Goal: Transaction & Acquisition: Purchase product/service

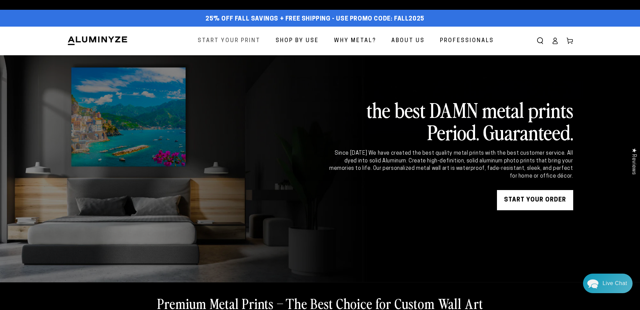
click at [256, 43] on span "Start Your Print" at bounding box center [229, 41] width 63 height 10
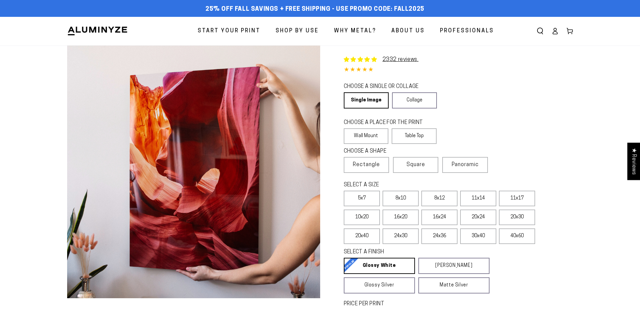
select select "**********"
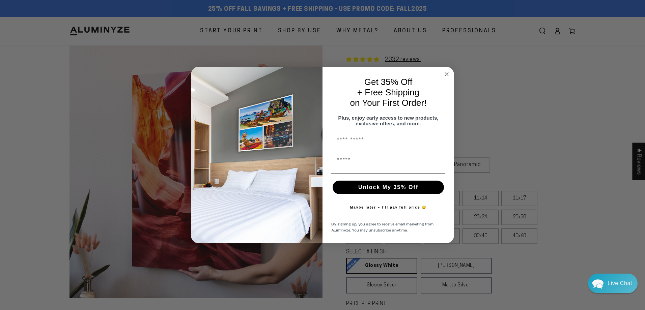
click at [443, 72] on circle "Close dialog" at bounding box center [447, 74] width 8 height 8
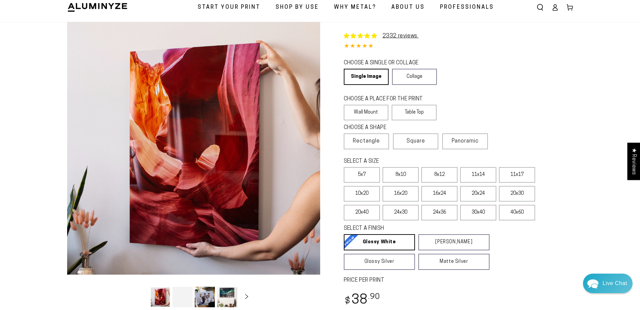
scroll to position [67, 0]
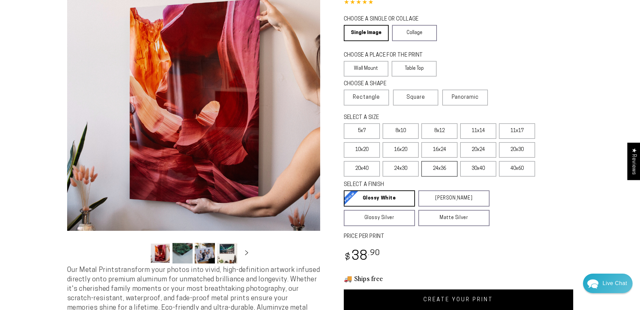
click at [452, 167] on label "24x36" at bounding box center [439, 169] width 36 height 16
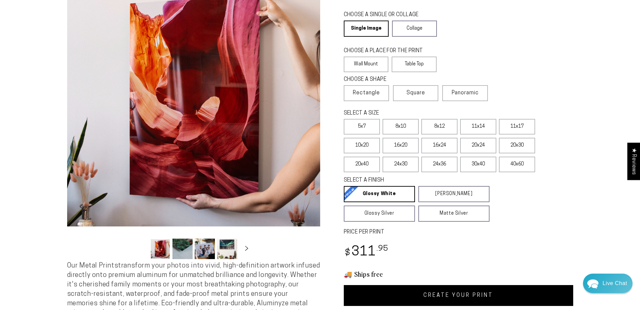
scroll to position [101, 0]
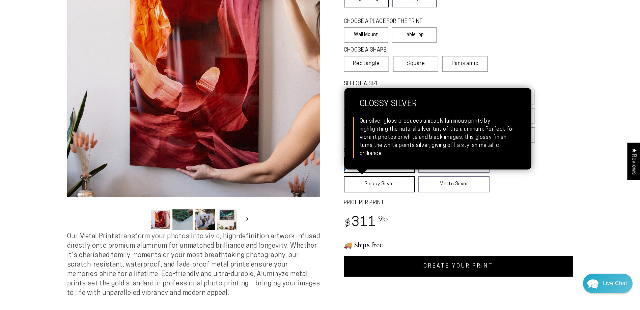
click at [409, 185] on link "Glossy Silver Glossy Silver Our silver gloss produces uniquely luminous prints …" at bounding box center [379, 184] width 71 height 16
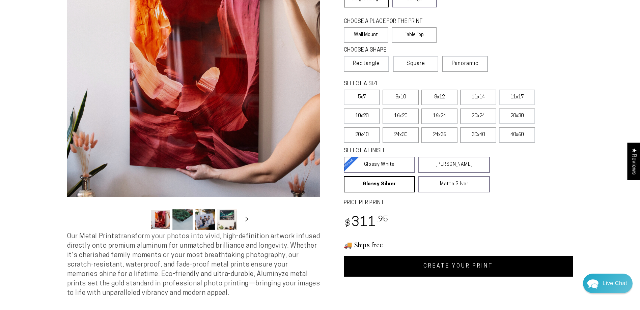
click at [421, 209] on div "2332 reviews. Single Product 4.85 / 5.0 (2264) 2264 total reviews CHOOSE A SING…" at bounding box center [446, 110] width 253 height 332
click at [427, 261] on link "CREATE YOUR PRINT" at bounding box center [458, 266] width 229 height 21
